Goal: Task Accomplishment & Management: Use online tool/utility

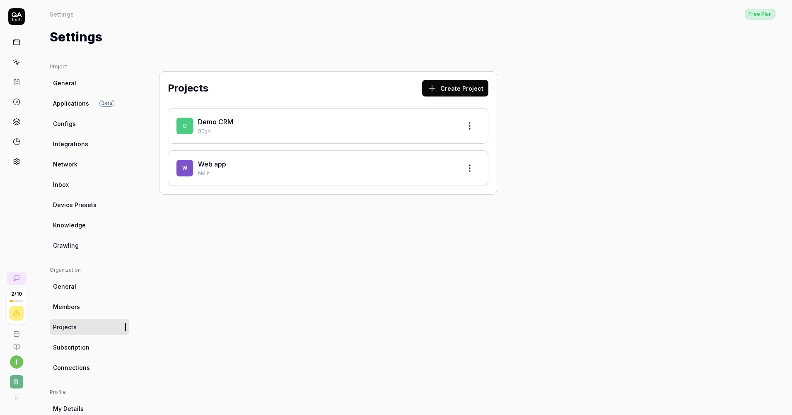
click at [70, 308] on span "Members" at bounding box center [66, 307] width 27 height 9
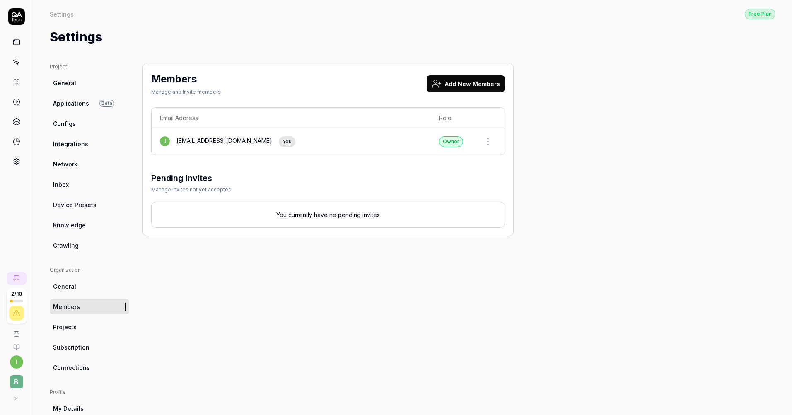
click at [245, 282] on div "Members Manage and Invite members Add New Members Email Address Role i [EMAIL_A…" at bounding box center [328, 270] width 371 height 414
click at [15, 42] on icon at bounding box center [16, 42] width 7 height 7
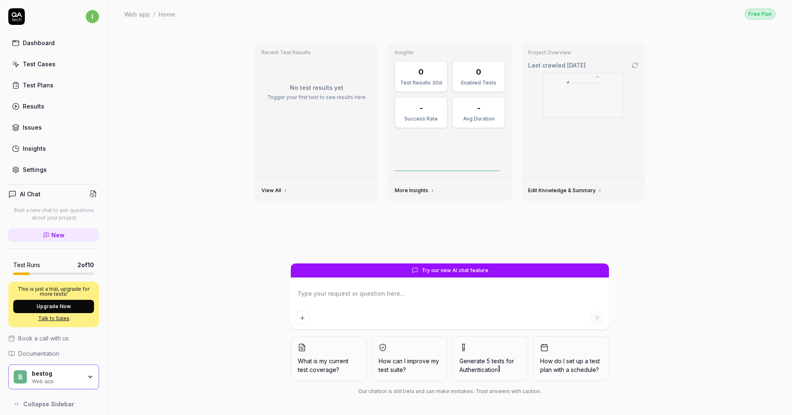
click at [54, 385] on div "b bestog Web app" at bounding box center [53, 377] width 91 height 25
click at [149, 381] on div "Recent Test Results No test results yet Trigger your first test to see results …" at bounding box center [450, 221] width 685 height 387
click at [34, 166] on div "Settings" at bounding box center [35, 169] width 24 height 9
type textarea "*"
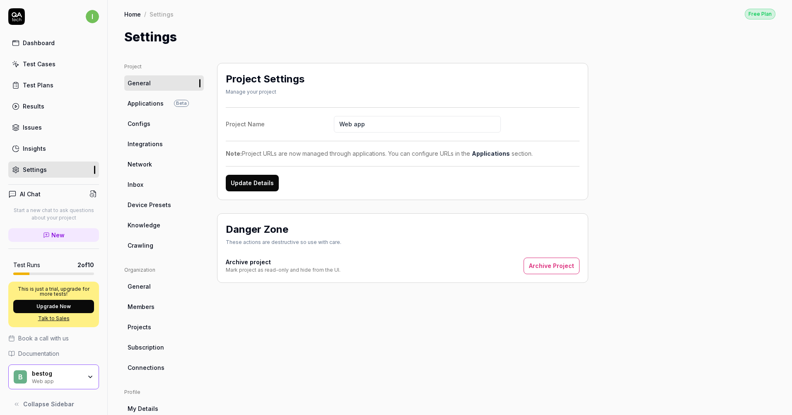
click at [90, 14] on html "i Dashboard Test Cases Test Plans Results Issues Insights Settings AI Chat Star…" at bounding box center [396, 207] width 792 height 415
click at [35, 92] on span "Sign out" at bounding box center [36, 91] width 24 height 9
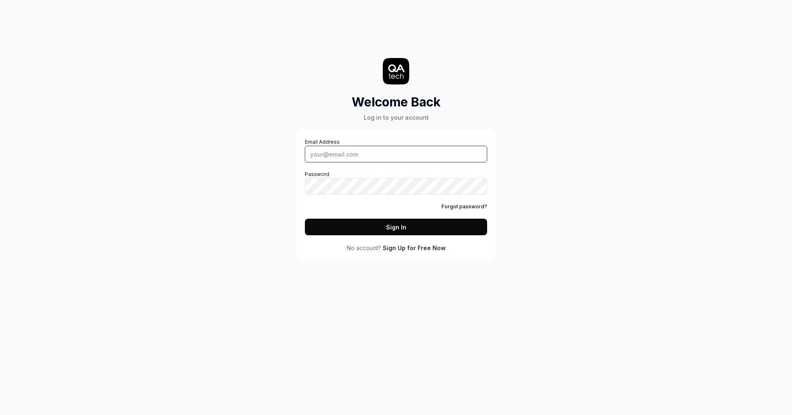
click at [340, 156] on input "Email Address" at bounding box center [396, 154] width 182 height 17
type input "[EMAIL_ADDRESS][DOMAIN_NAME]"
click at [305, 219] on button "Sign In" at bounding box center [396, 227] width 182 height 17
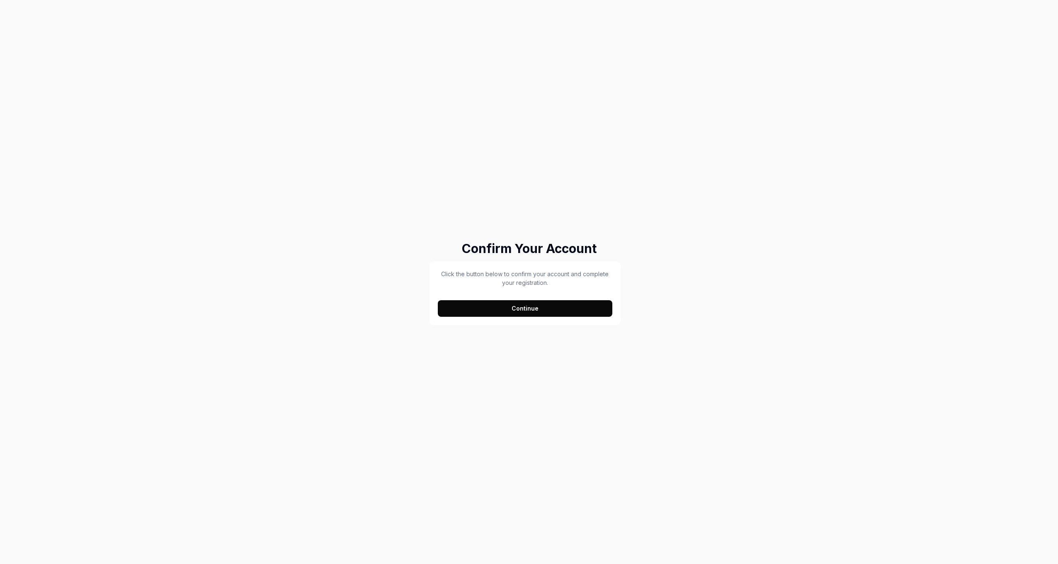
click at [511, 310] on button "Continue" at bounding box center [525, 308] width 174 height 17
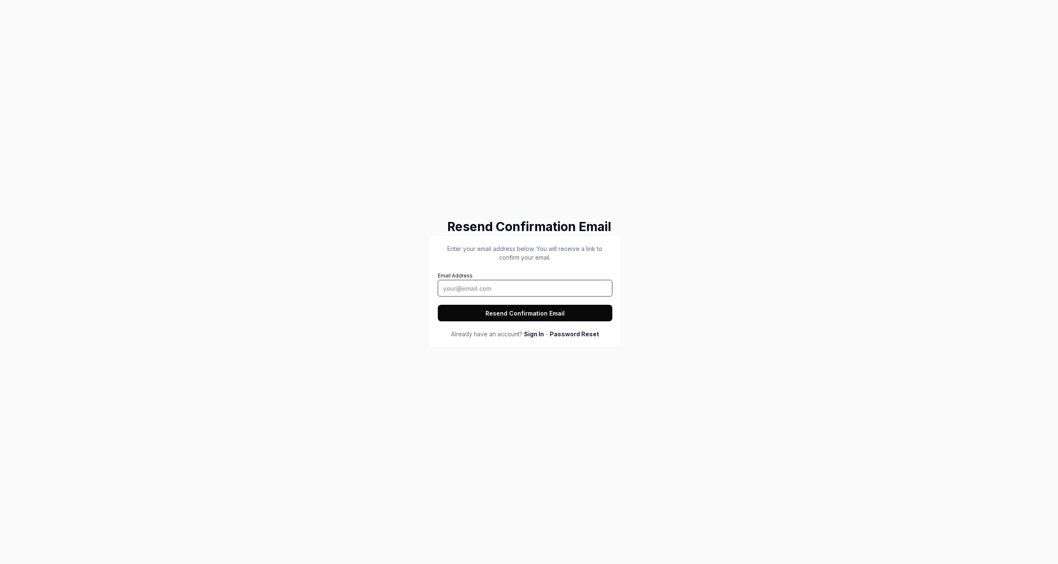
click at [500, 290] on input "Email Address" at bounding box center [525, 288] width 174 height 17
click at [498, 288] on input "Email Address" at bounding box center [525, 288] width 174 height 17
type input "developer@rooom.com"
click at [438, 305] on button "Resend Confirmation Email" at bounding box center [525, 313] width 174 height 17
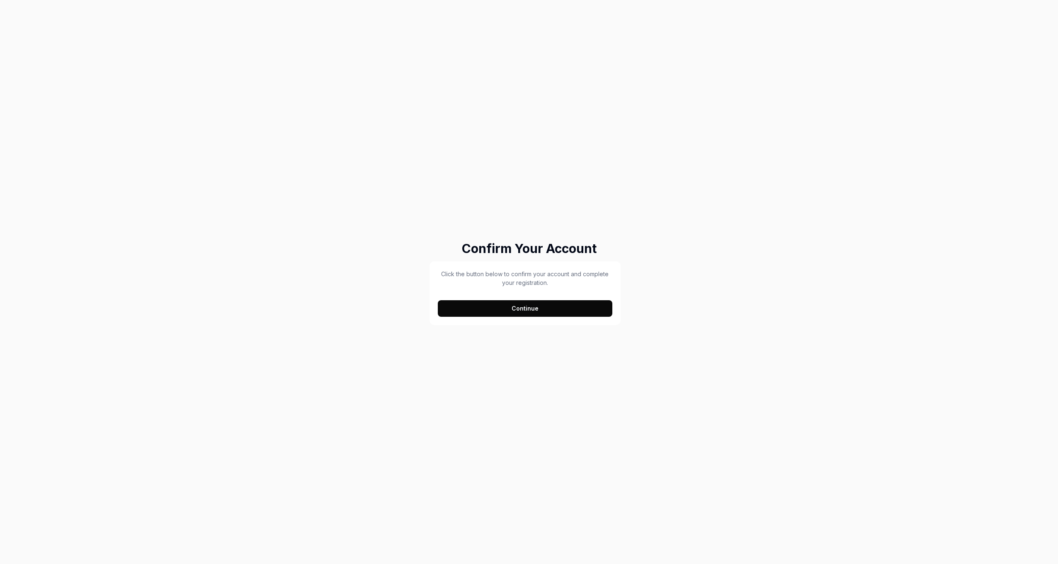
click at [529, 314] on button "Continue" at bounding box center [525, 308] width 174 height 17
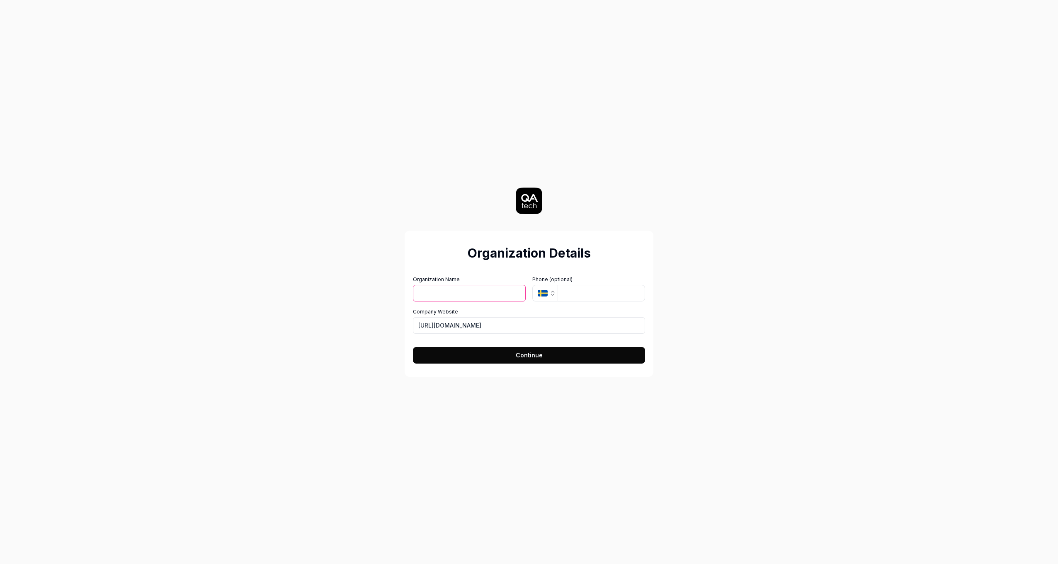
click at [456, 298] on input "Organization Name" at bounding box center [469, 293] width 113 height 17
click at [456, 298] on input "rooom A" at bounding box center [469, 293] width 113 height 17
type input "rooom AG"
click at [574, 296] on input "tel" at bounding box center [600, 293] width 87 height 17
click at [515, 329] on input "https://rooom.com" at bounding box center [529, 325] width 232 height 17
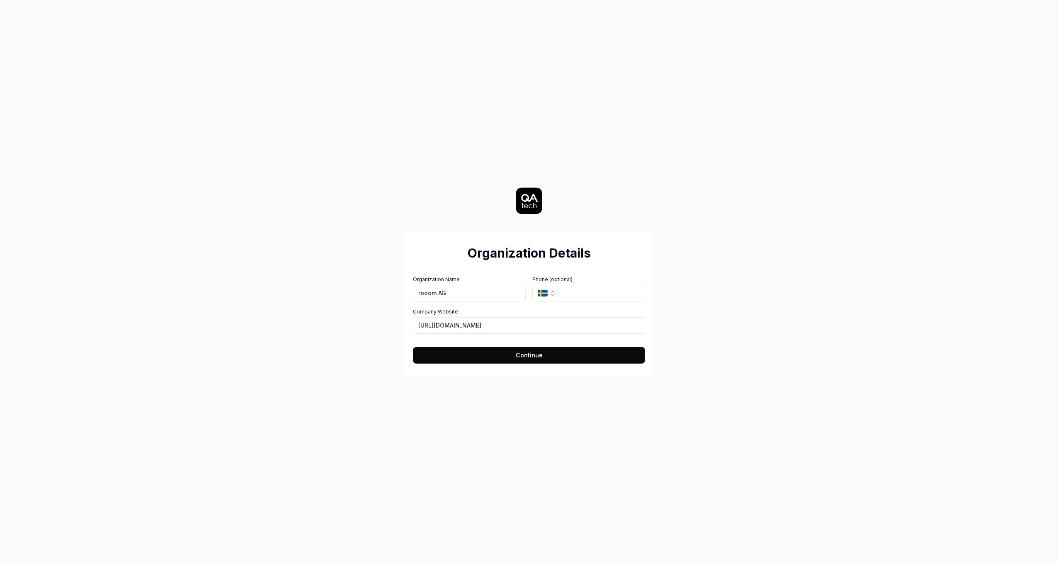
click at [504, 354] on button "Continue" at bounding box center [529, 355] width 232 height 17
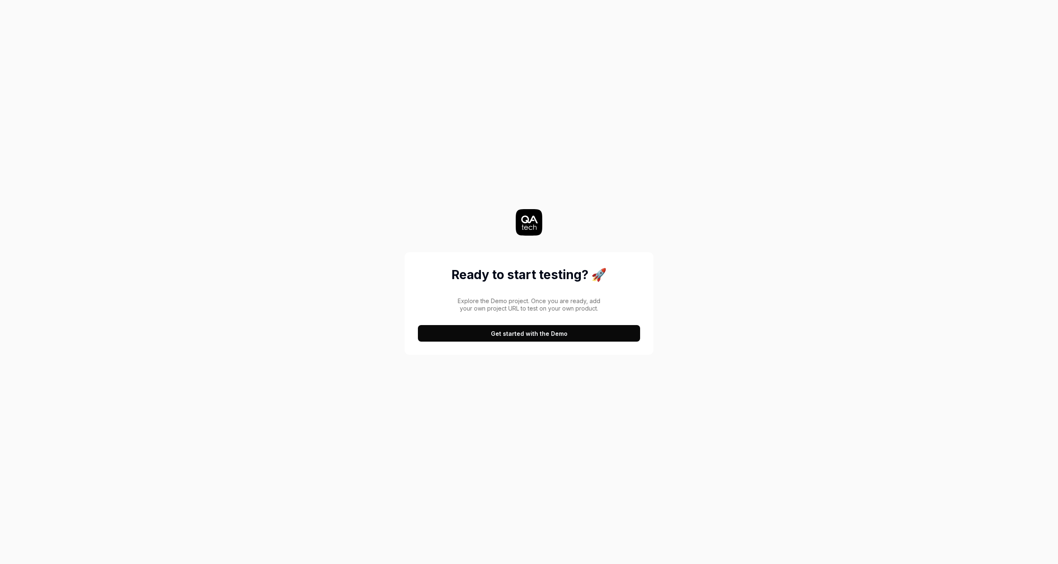
click at [526, 332] on button "Get started with the Demo" at bounding box center [529, 333] width 222 height 17
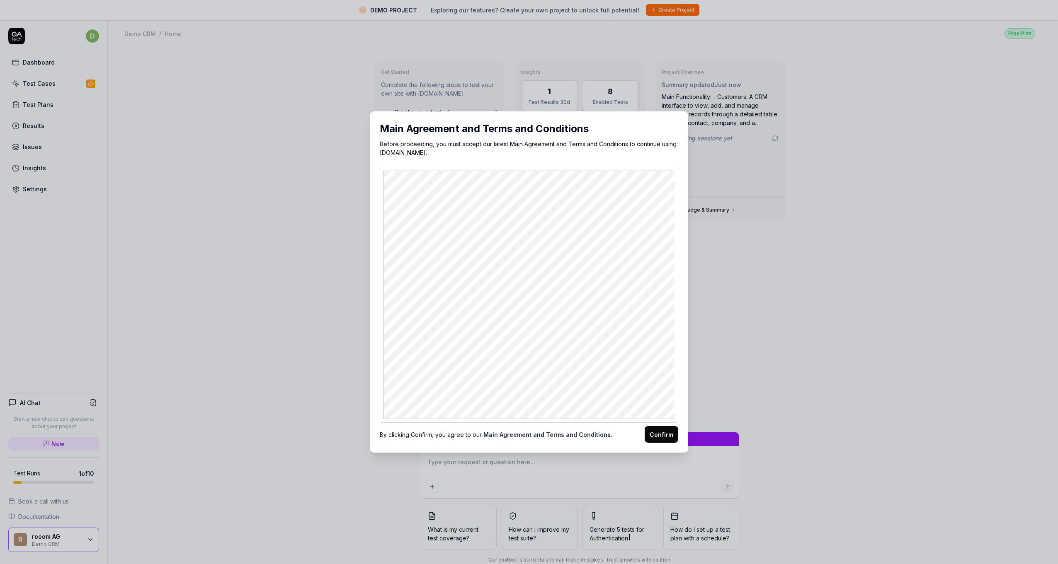
click at [658, 431] on button "Confirm" at bounding box center [661, 434] width 34 height 17
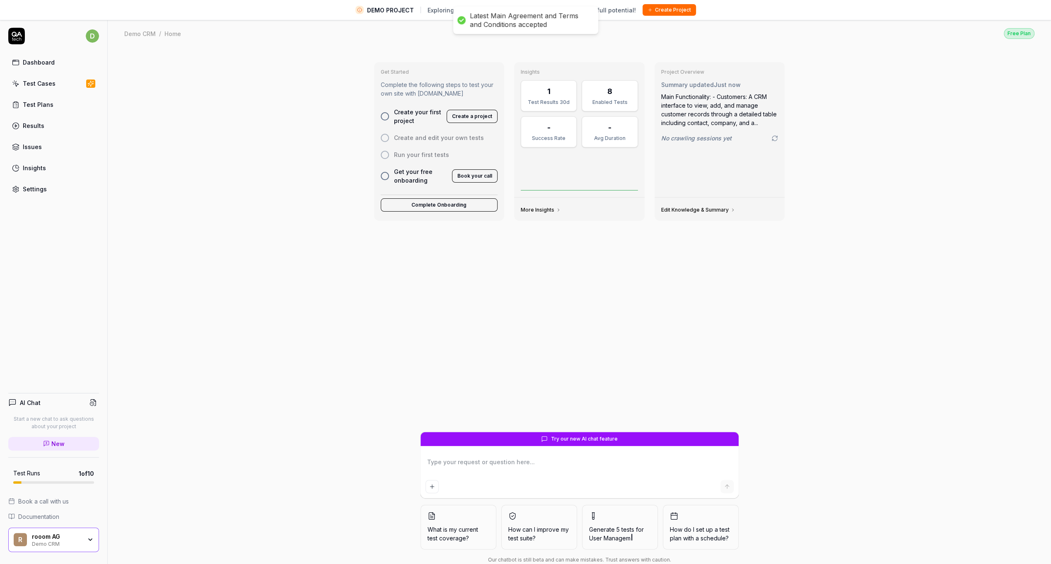
click at [311, 274] on div "Get Started Complete the following steps to test your own site with QA.tech Cre…" at bounding box center [580, 315] width 944 height 537
click at [52, 535] on div "rooom AG" at bounding box center [57, 536] width 50 height 7
type textarea "*"
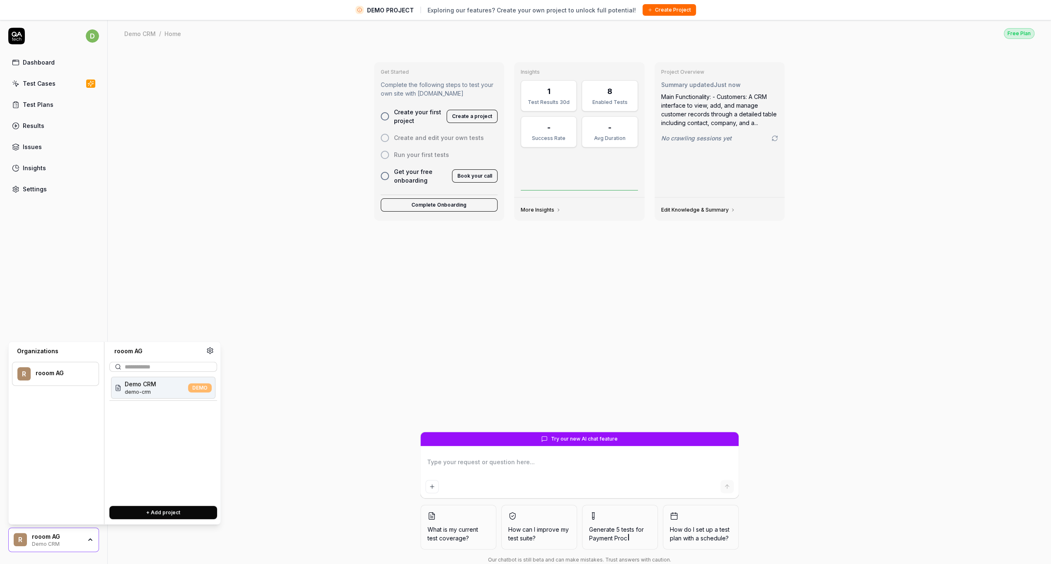
click at [52, 535] on div "rooom AG" at bounding box center [57, 536] width 50 height 7
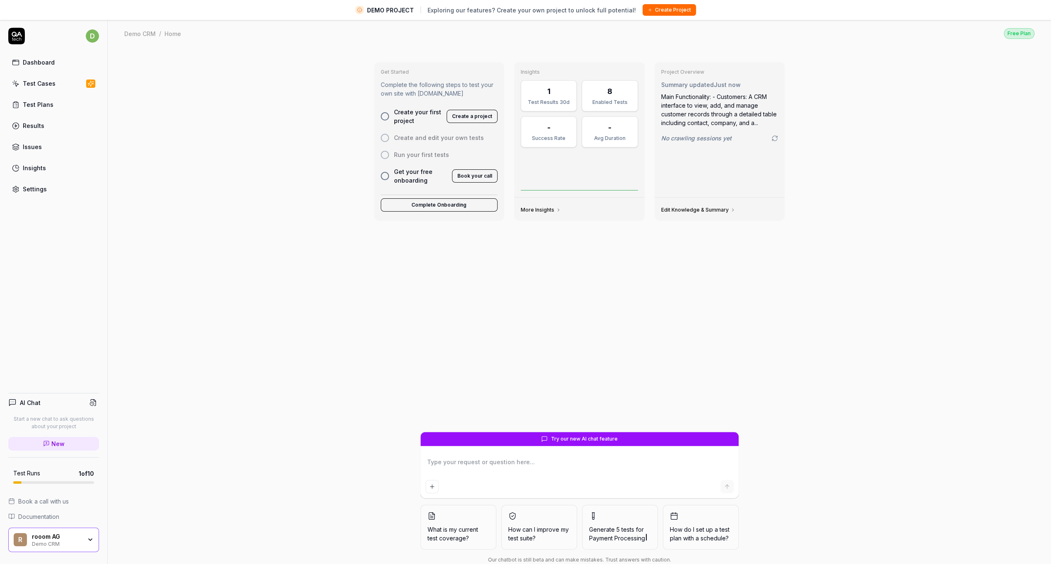
click at [28, 191] on div "Settings" at bounding box center [35, 189] width 24 height 9
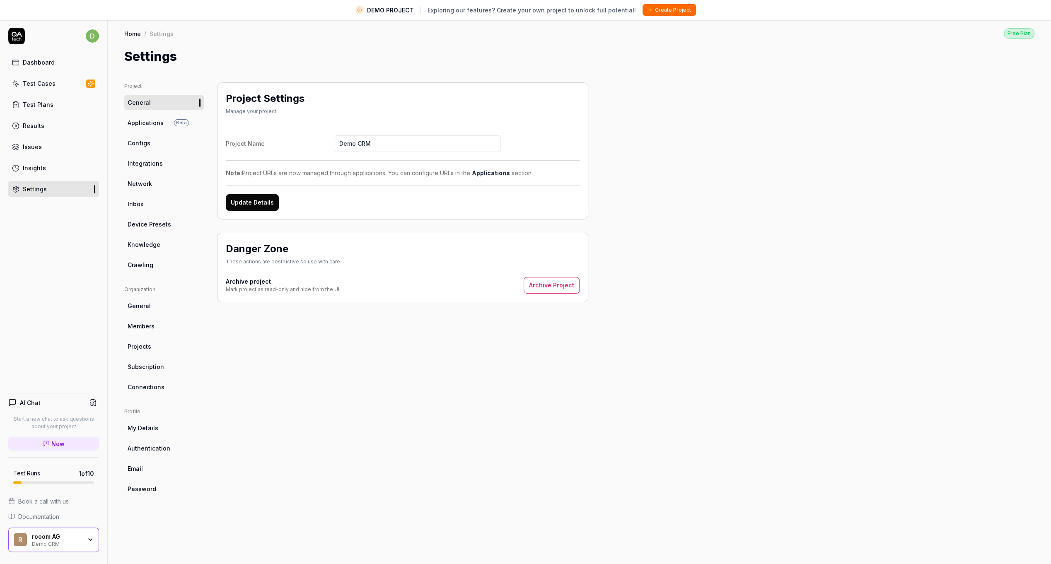
click at [145, 324] on span "Members" at bounding box center [141, 326] width 27 height 9
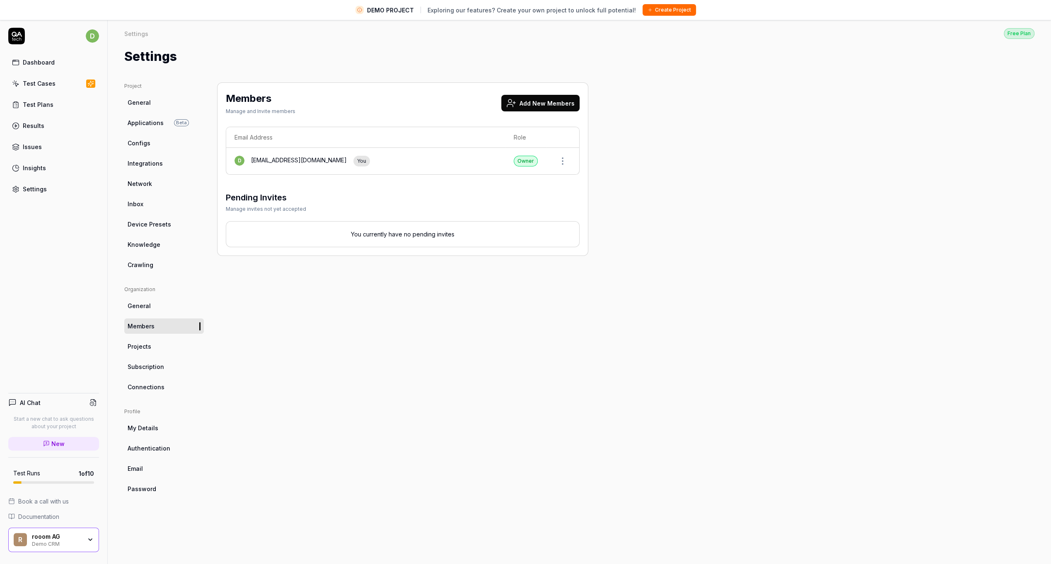
click at [532, 100] on button "Add New Members" at bounding box center [540, 103] width 78 height 17
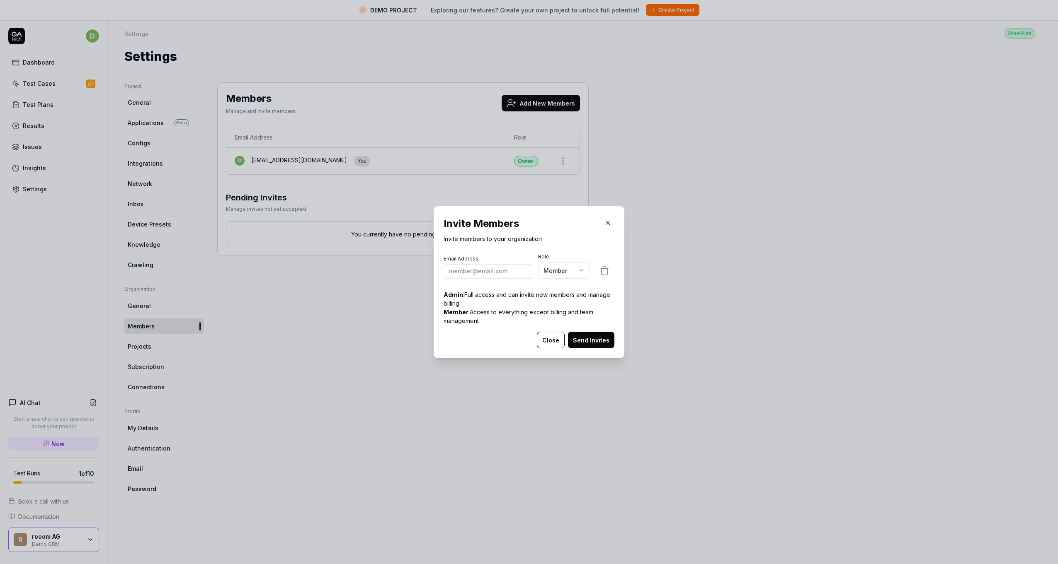
click at [482, 268] on input "email" at bounding box center [488, 271] width 90 height 15
type input "k.thoesen@rooom.com"
click at [582, 269] on body "DEMO PROJECT Exploring our features? Create your own project to unlock full pot…" at bounding box center [525, 292] width 1051 height 584
click at [587, 339] on button "Send Invites" at bounding box center [591, 340] width 46 height 17
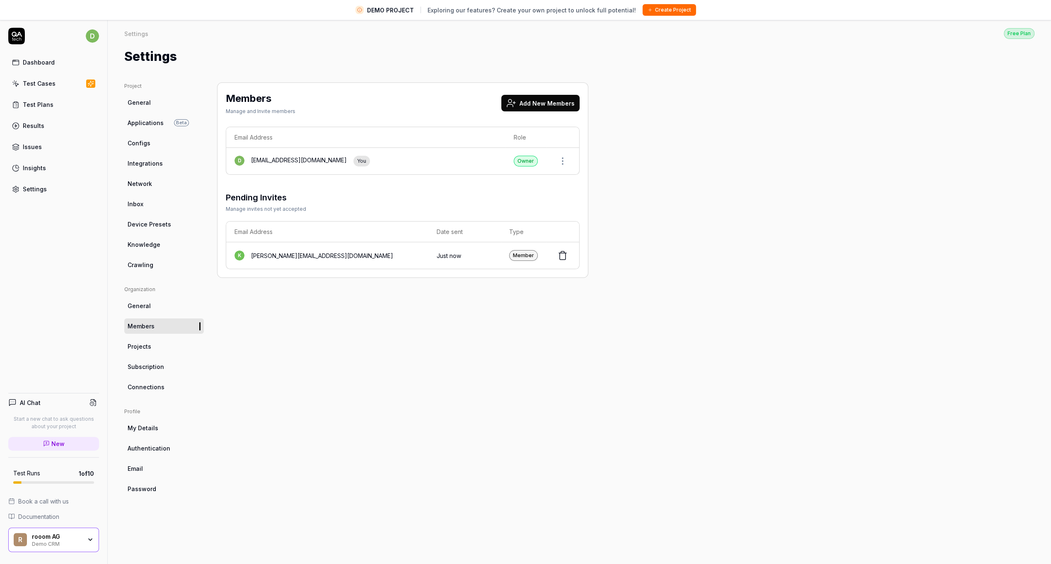
click at [525, 106] on button "Add New Members" at bounding box center [540, 103] width 78 height 17
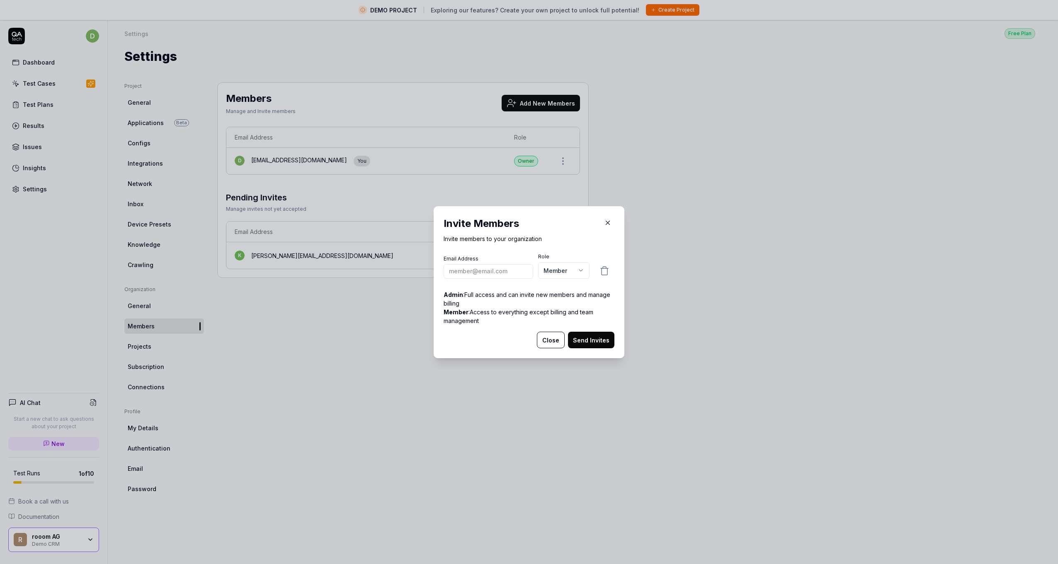
click at [482, 272] on input "email" at bounding box center [488, 271] width 90 height 15
click at [483, 272] on input "email" at bounding box center [488, 271] width 90 height 15
type input "s.schramm@rooom.com"
click at [588, 344] on button "Send Invites" at bounding box center [591, 340] width 46 height 17
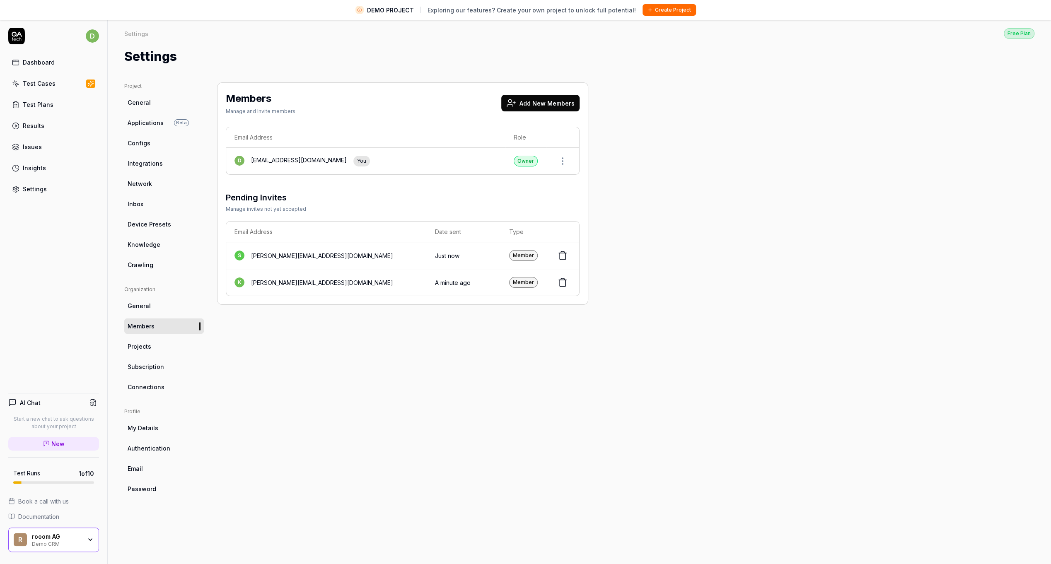
click at [134, 122] on span "Applications" at bounding box center [146, 123] width 36 height 9
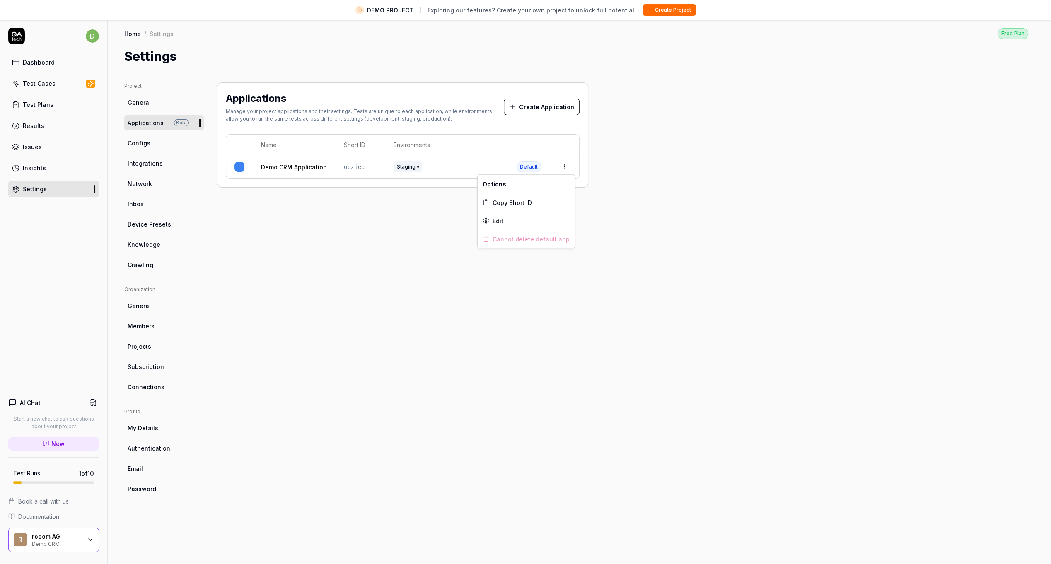
click at [564, 165] on html "DEMO PROJECT Exploring our features? Create your own project to unlock full pot…" at bounding box center [525, 292] width 1051 height 584
click at [610, 239] on html "DEMO PROJECT Exploring our features? Create your own project to unlock full pot…" at bounding box center [525, 292] width 1051 height 584
click at [531, 107] on button "Create Application" at bounding box center [542, 107] width 76 height 17
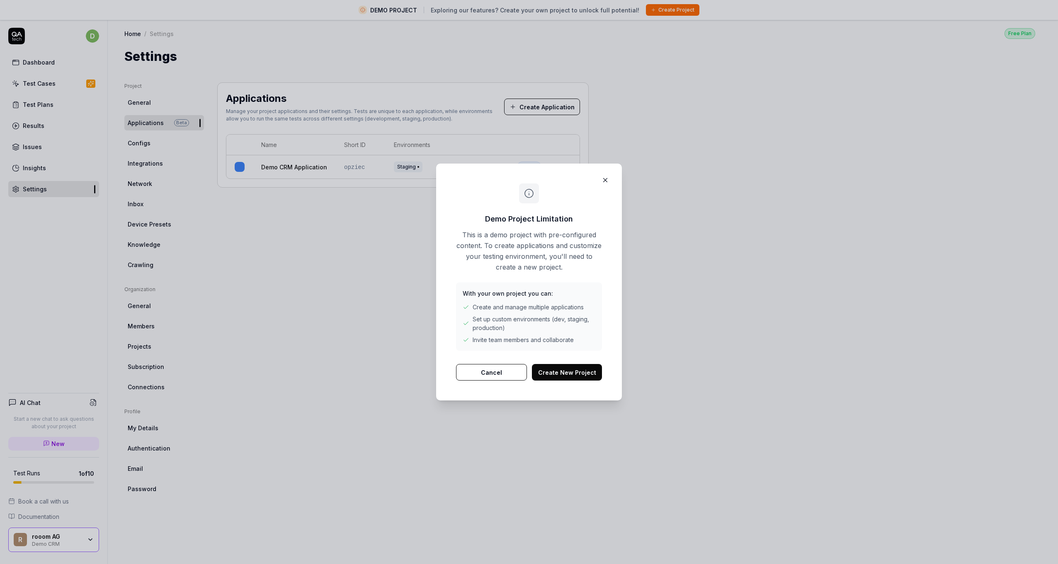
click at [559, 371] on button "Create New Project" at bounding box center [567, 372] width 70 height 17
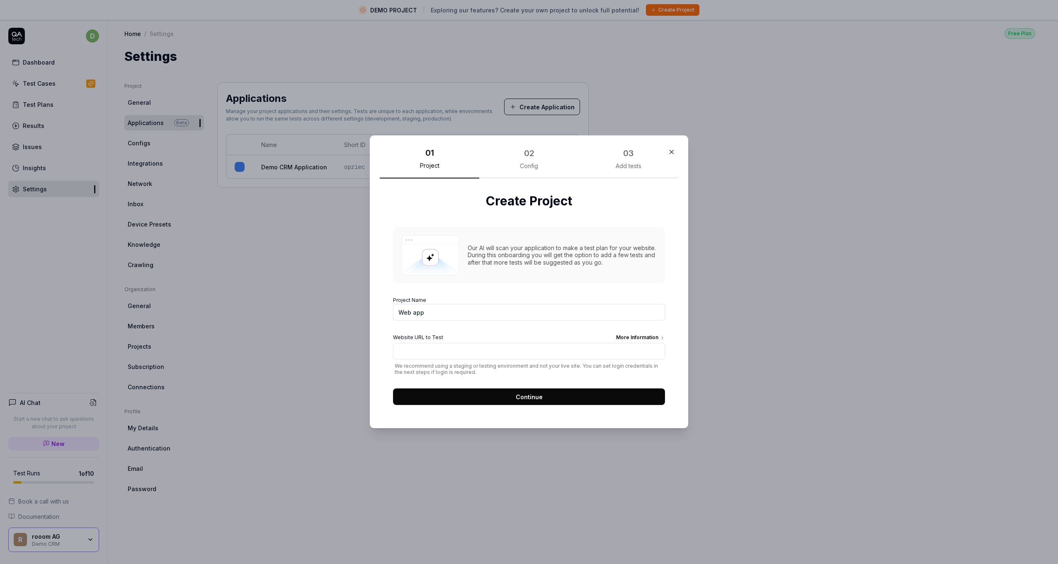
click at [443, 311] on input "Web app" at bounding box center [529, 313] width 272 height 17
drag, startPoint x: 450, startPoint y: 312, endPoint x: 336, endPoint y: 312, distance: 114.0
click at [336, 312] on div "​ 01 Project 02 Config 03 Add tests Create Project Our AI will scan your applic…" at bounding box center [529, 282] width 1058 height 564
type input "rooomSpaces & rooomProducts"
click at [443, 356] on input "Website URL to Test More Information" at bounding box center [529, 352] width 272 height 17
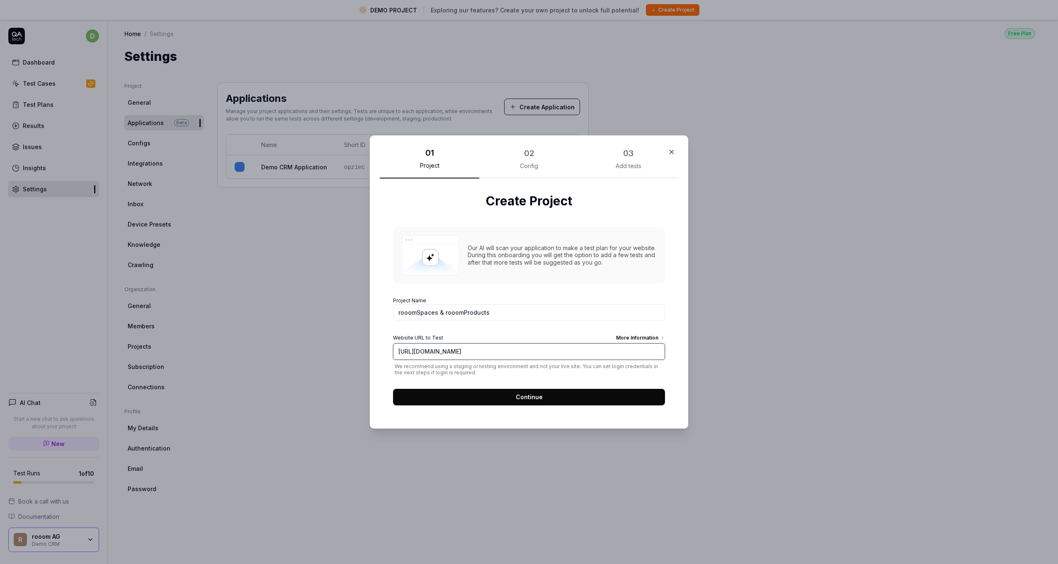
type input "https://app.rooom.com"
click at [504, 400] on button "Continue" at bounding box center [529, 397] width 272 height 17
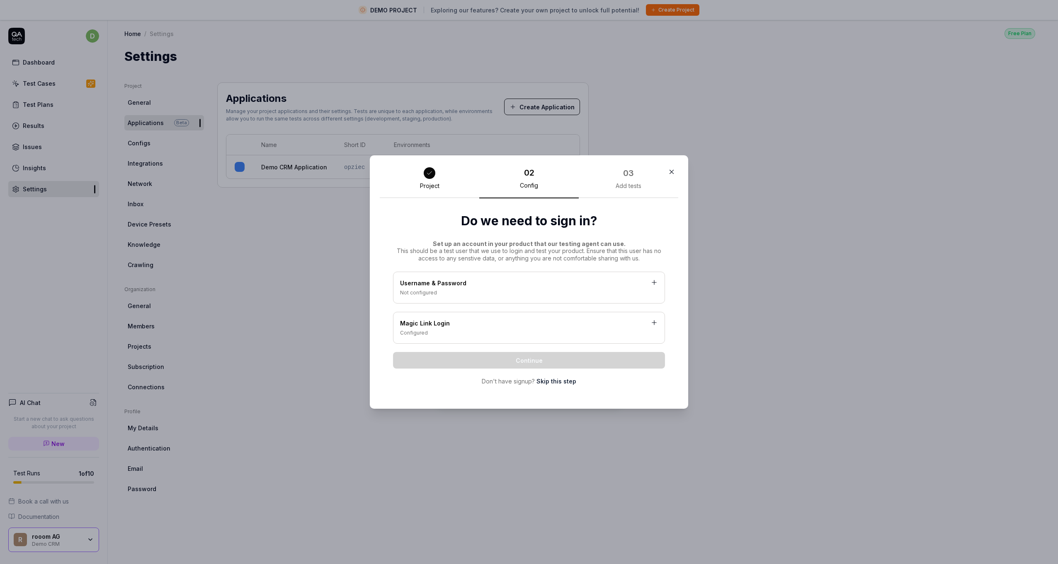
click at [440, 290] on div "Not configured" at bounding box center [529, 292] width 258 height 7
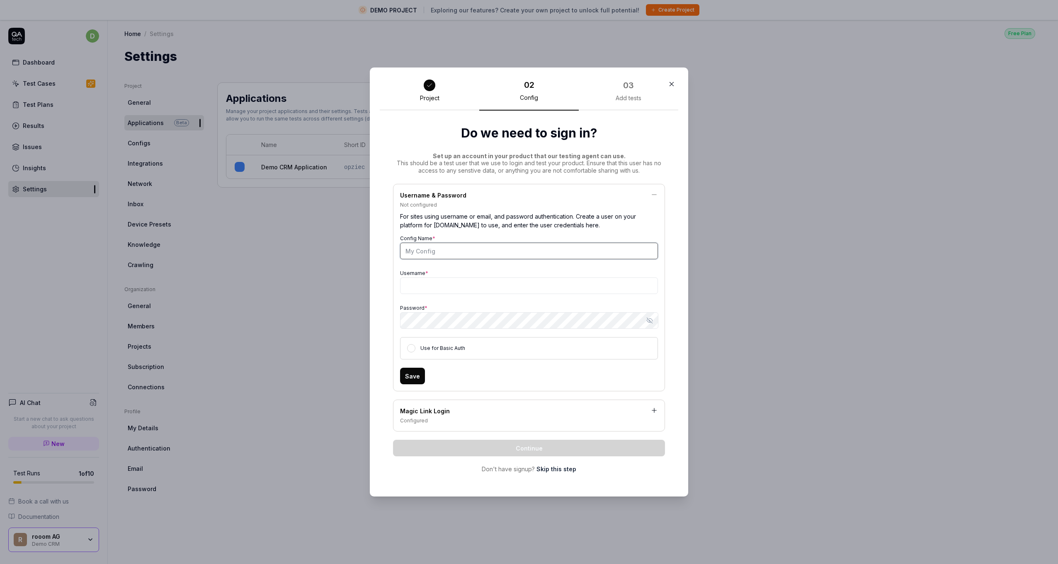
click at [438, 255] on input "Config Name *" at bounding box center [529, 251] width 258 height 17
type input "Test Credentials"
click at [456, 281] on input "Username *" at bounding box center [529, 286] width 258 height 17
click at [435, 288] on input "Username *" at bounding box center [529, 286] width 258 height 17
paste input "bugbug@rooom.com"
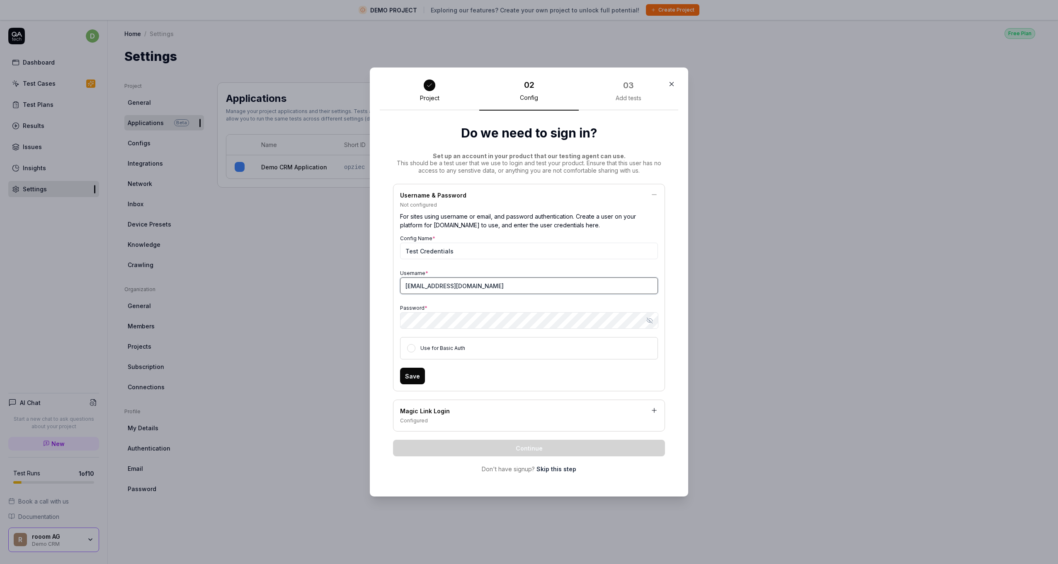
type input "bugbug@rooom.com"
click at [408, 375] on button "Save" at bounding box center [412, 376] width 25 height 17
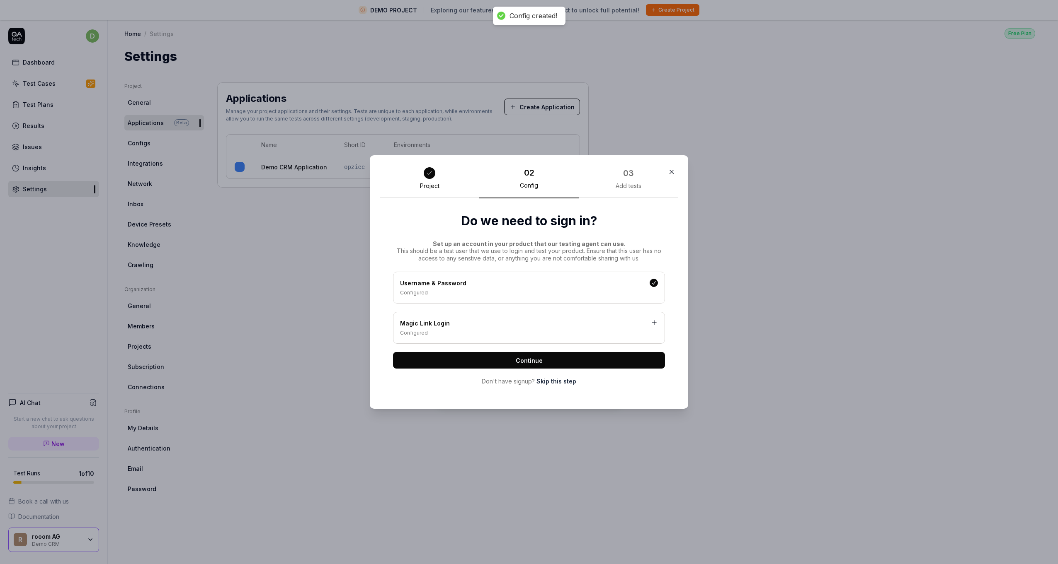
click at [494, 356] on button "Continue" at bounding box center [529, 360] width 272 height 17
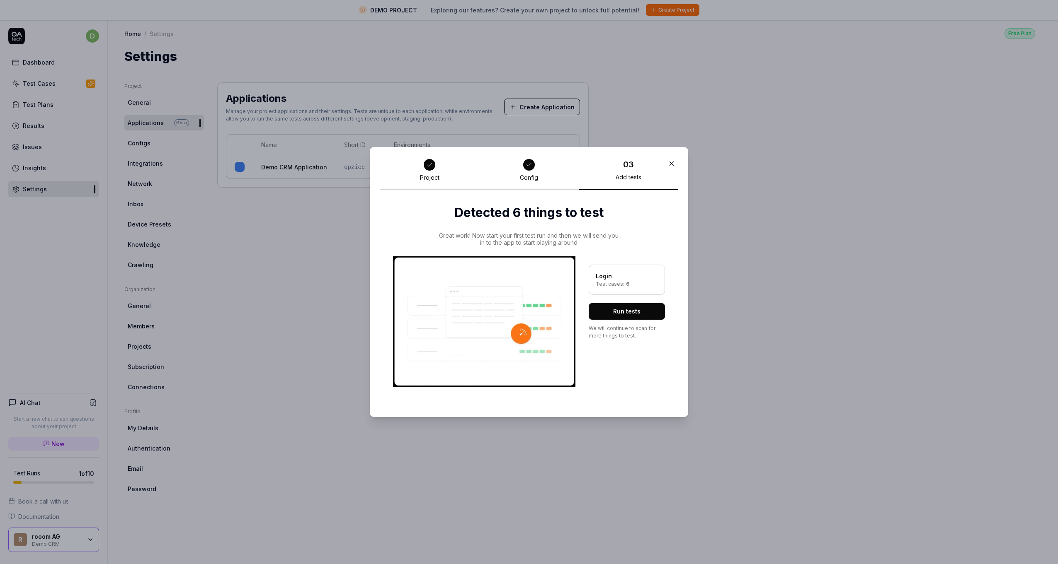
click at [627, 315] on button "Run tests" at bounding box center [626, 311] width 76 height 17
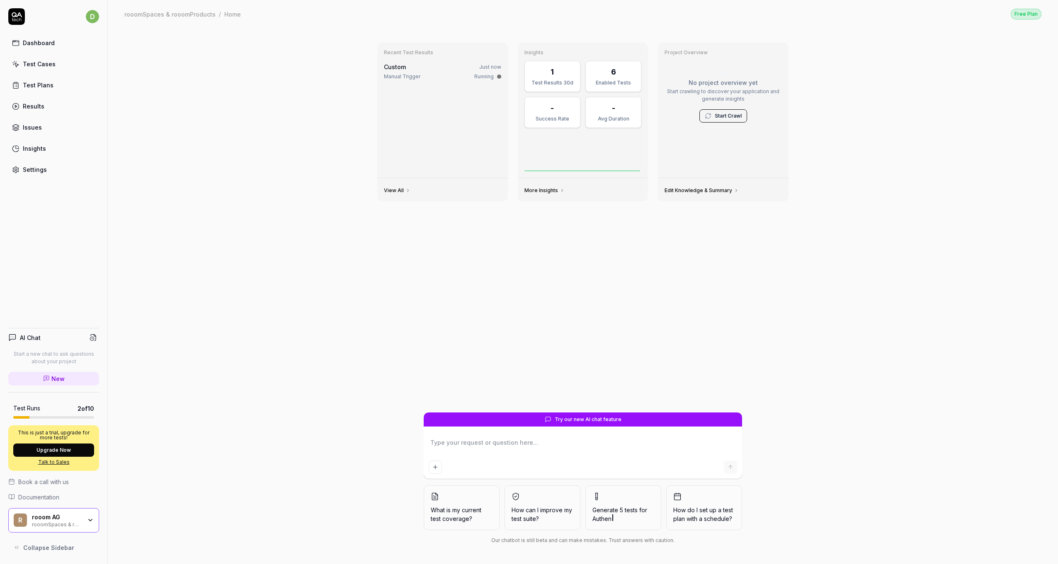
click at [495, 281] on div "Recent Test Results Custom Just now Manual Trigger Running View All Insights 1 …" at bounding box center [582, 224] width 424 height 377
type textarea "*"
click at [57, 62] on link "Test Cases" at bounding box center [53, 64] width 91 height 16
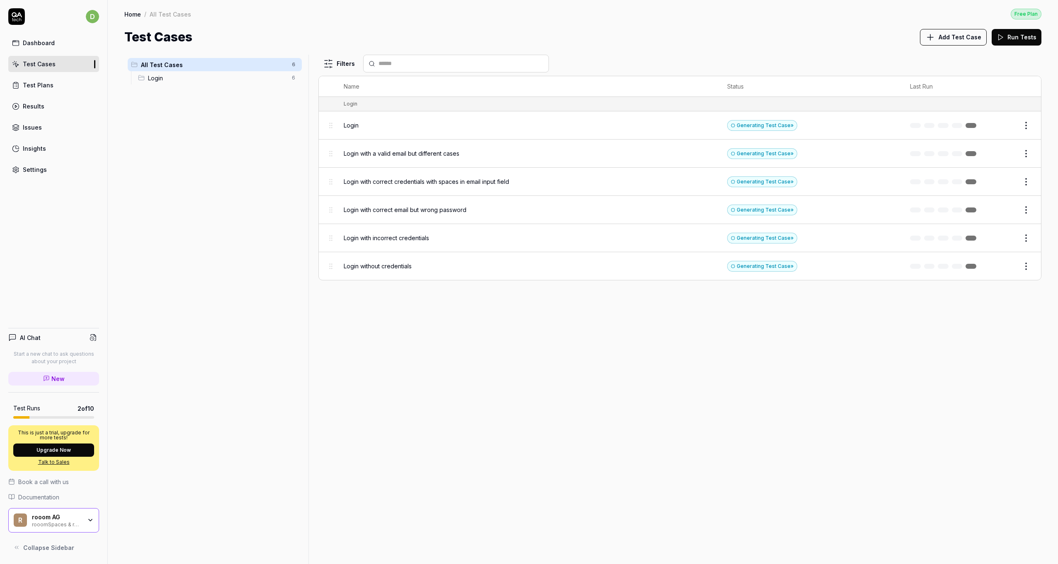
click at [424, 309] on div "Filters Name Status Last Run Login Login Generating Test Case » Edit Login with…" at bounding box center [679, 310] width 723 height 510
click at [448, 318] on div "Filters Name Status Last Run Login Login Generating Test Case » Edit Login with…" at bounding box center [679, 310] width 723 height 510
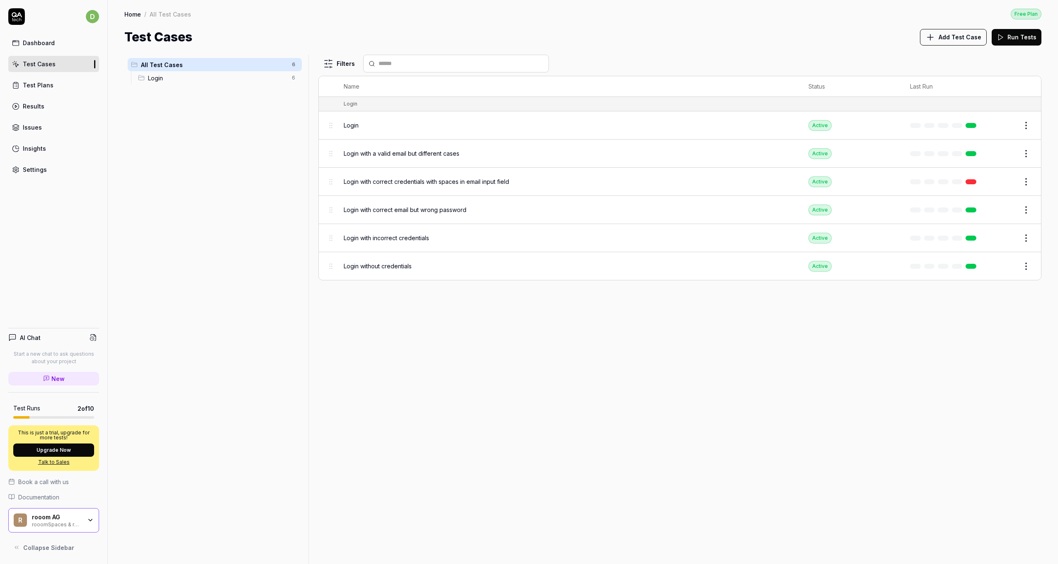
drag, startPoint x: 631, startPoint y: 327, endPoint x: 505, endPoint y: 256, distance: 144.9
click at [630, 327] on div "Filters Name Status Last Run Login Login Active Edit Login with a valid email b…" at bounding box center [679, 310] width 723 height 510
click at [434, 181] on span "Login with correct credentials with spaces in email input field" at bounding box center [426, 181] width 165 height 9
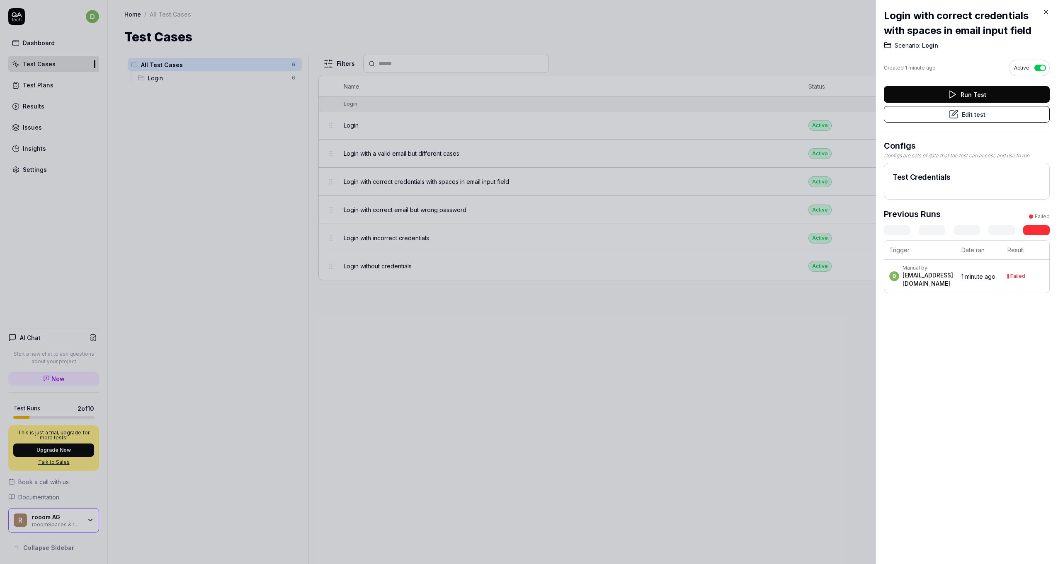
click at [1019, 275] on td "Failed" at bounding box center [1025, 276] width 47 height 33
click at [1024, 268] on td "Failed" at bounding box center [1025, 276] width 47 height 33
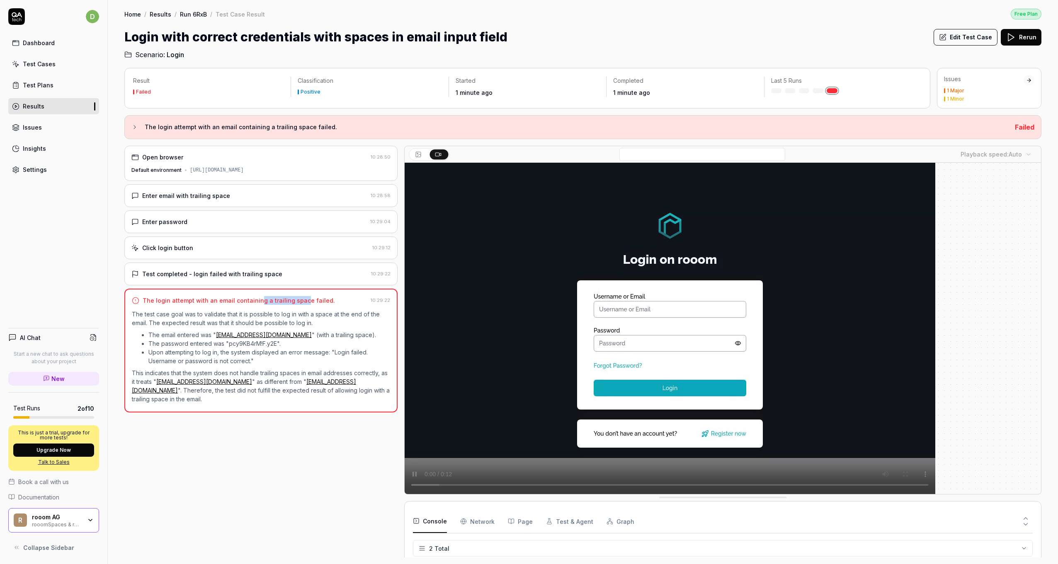
drag, startPoint x: 259, startPoint y: 299, endPoint x: 301, endPoint y: 300, distance: 42.7
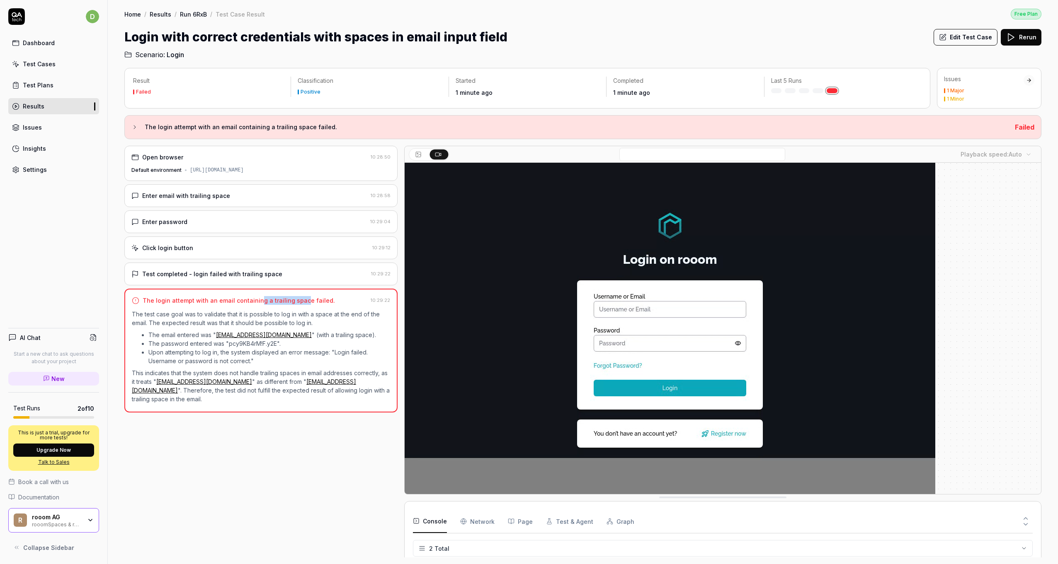
click at [301, 300] on div "The login attempt with an email containing a trailing space failed." at bounding box center [239, 300] width 192 height 9
click at [302, 300] on div "The login attempt with an email containing a trailing space failed." at bounding box center [239, 300] width 192 height 9
click at [217, 163] on div "Open browser 10:28:50 Default environment https://app.rooom.com" at bounding box center [260, 163] width 273 height 35
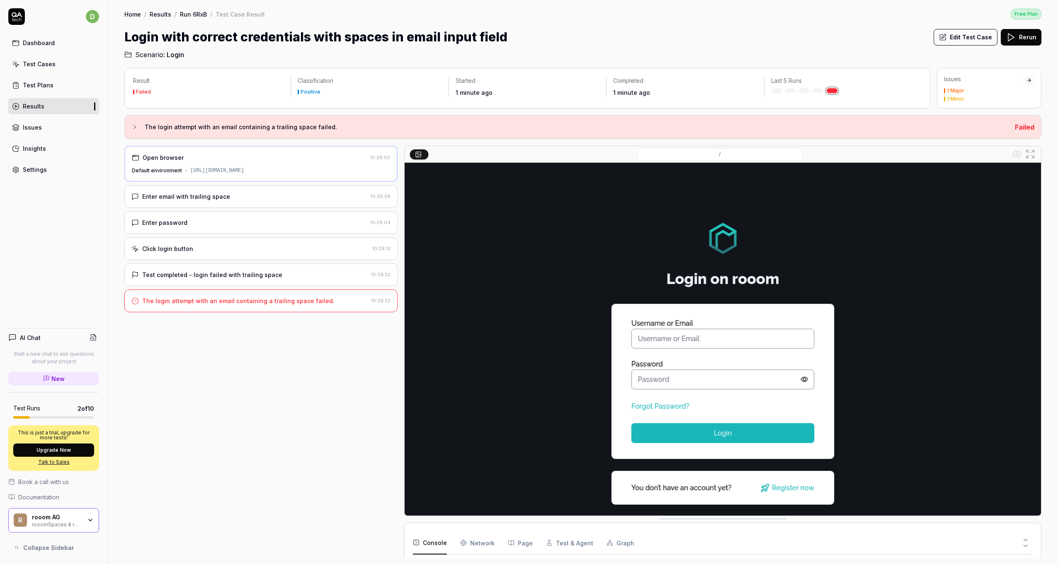
click at [185, 341] on div "Open browser 10:28:50 Default environment https://app.rooom.com Enter email wit…" at bounding box center [260, 352] width 273 height 412
click at [39, 128] on div "Issues" at bounding box center [32, 127] width 19 height 9
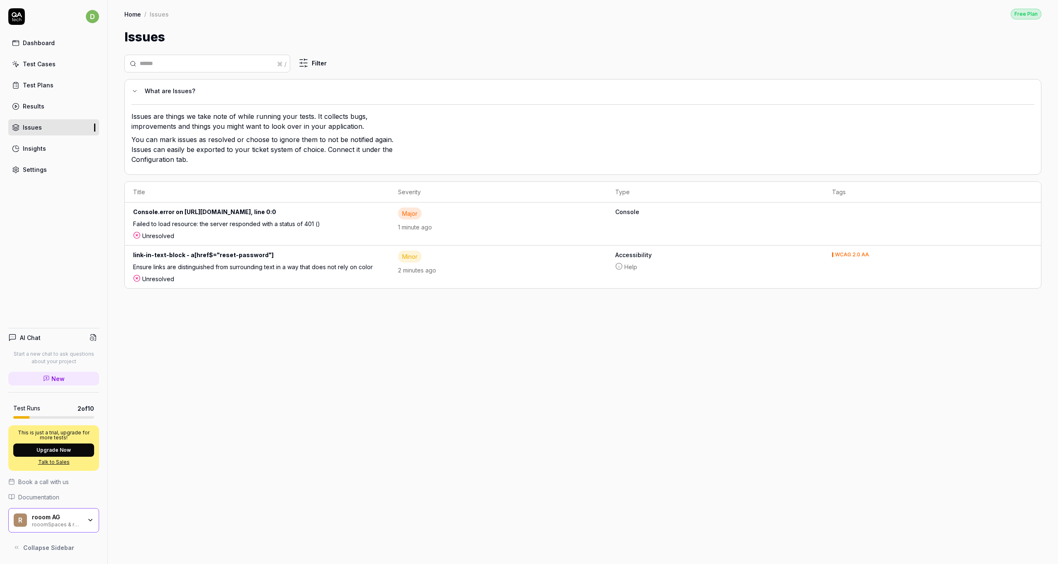
click at [36, 105] on div "Results" at bounding box center [34, 106] width 22 height 9
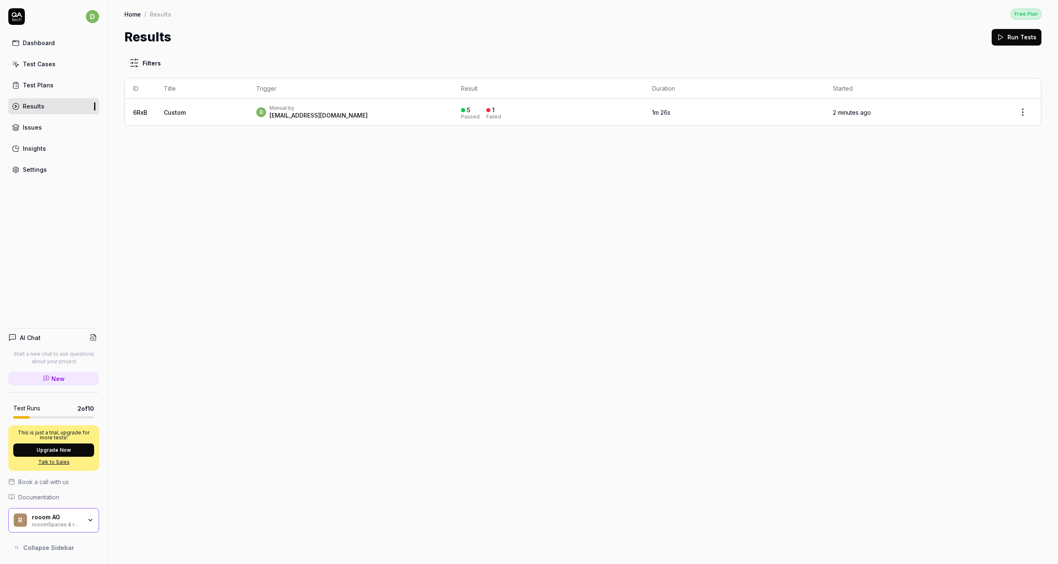
click at [40, 90] on link "Test Plans" at bounding box center [53, 85] width 91 height 16
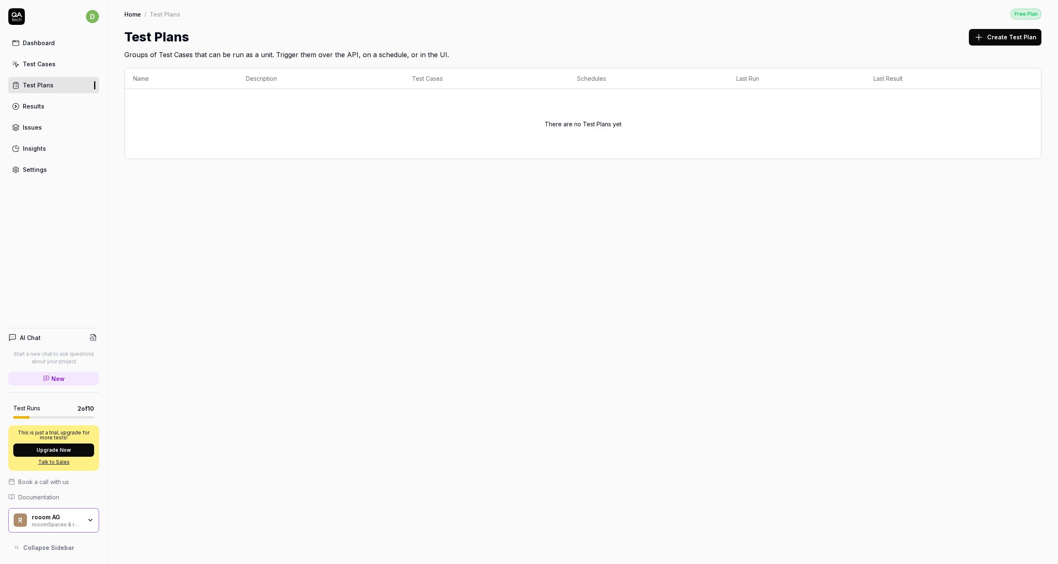
click at [34, 110] on link "Results" at bounding box center [53, 106] width 91 height 16
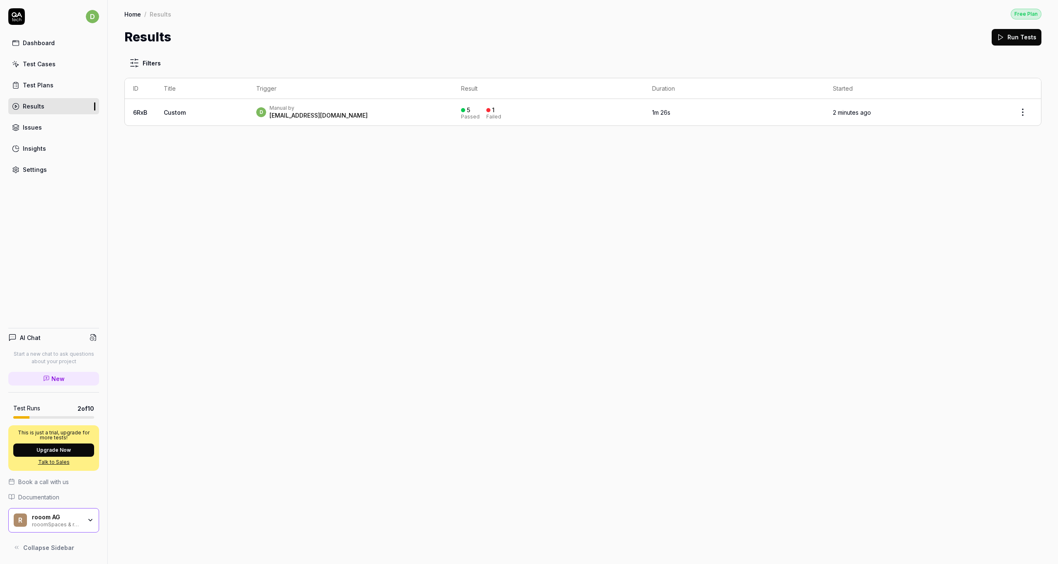
click at [36, 67] on div "Test Cases" at bounding box center [39, 64] width 33 height 9
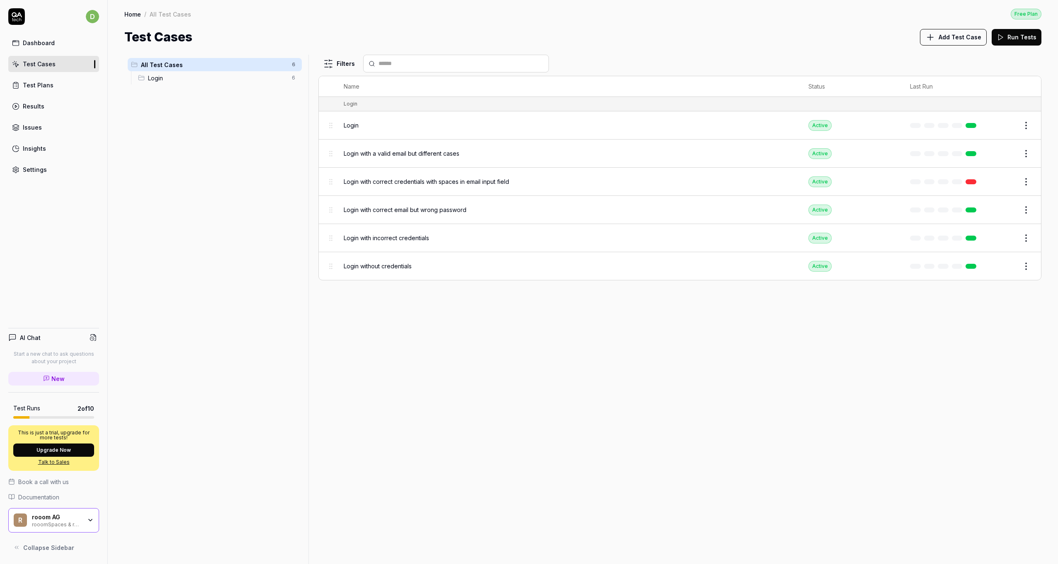
click at [218, 194] on div "All Test Cases 6 Login 6" at bounding box center [214, 305] width 181 height 500
click at [977, 34] on span "Add Test Case" at bounding box center [959, 37] width 43 height 9
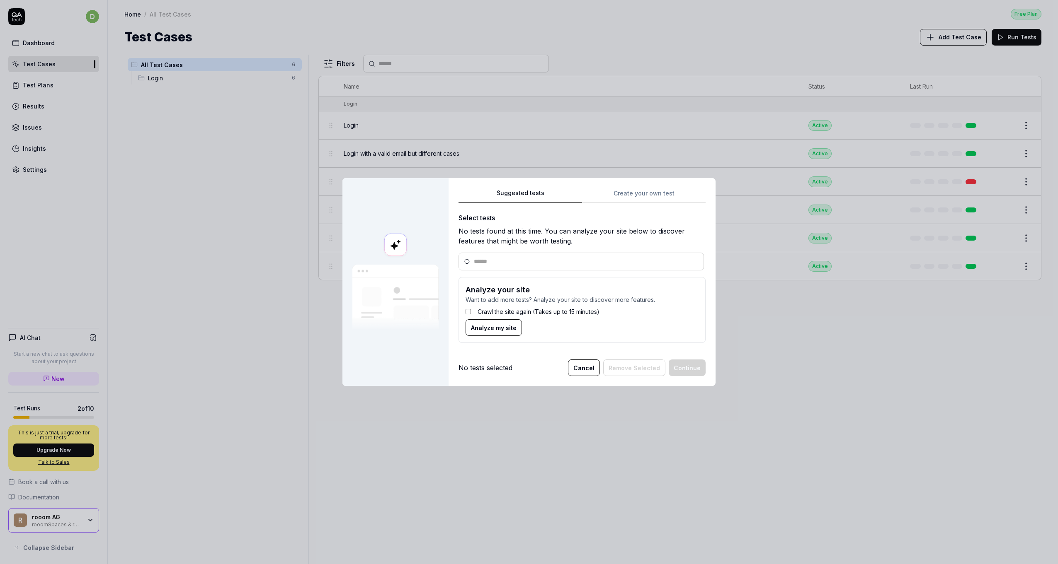
click at [528, 196] on button "Suggested tests" at bounding box center [519, 195] width 123 height 15
click at [503, 259] on input "text" at bounding box center [586, 261] width 225 height 9
click at [521, 312] on label "Crawl the site again (Takes up to 15 minutes)" at bounding box center [538, 311] width 122 height 9
click at [498, 328] on span "Analyze my site" at bounding box center [494, 328] width 46 height 9
